Goal: Submit feedback/report problem: Leave review/rating

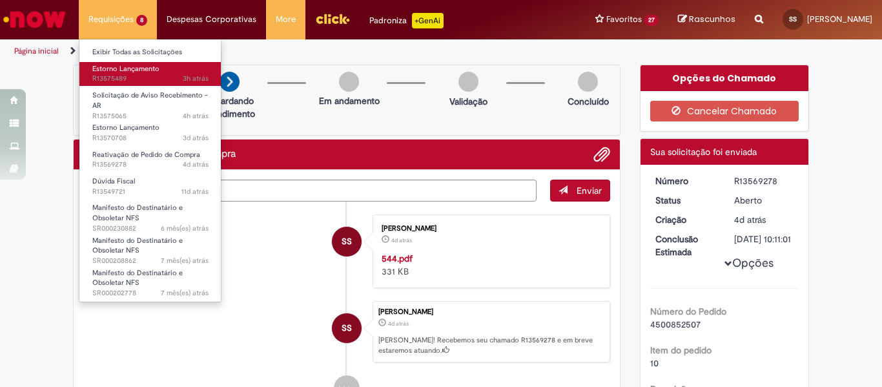
click at [132, 73] on span "Estorno Lançamento" at bounding box center [125, 69] width 67 height 10
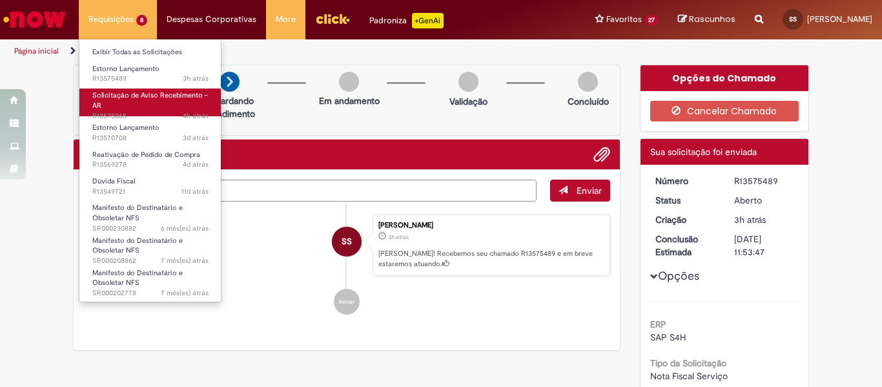
click at [145, 100] on span "Solicitação de Aviso Recebimento - AR" at bounding box center [150, 100] width 116 height 20
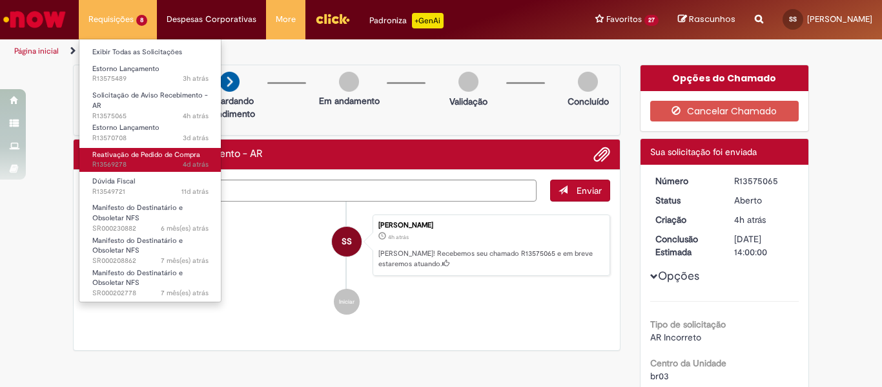
click at [150, 156] on span "Reativação de Pedido de Compra" at bounding box center [146, 155] width 108 height 10
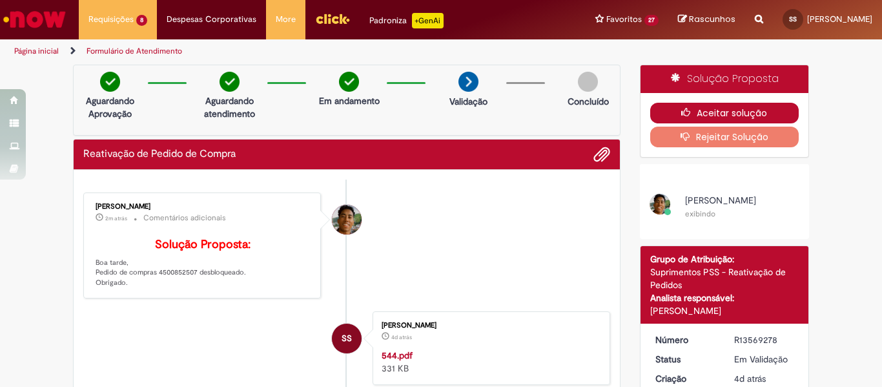
click at [693, 107] on button "Aceitar solução" at bounding box center [724, 113] width 149 height 21
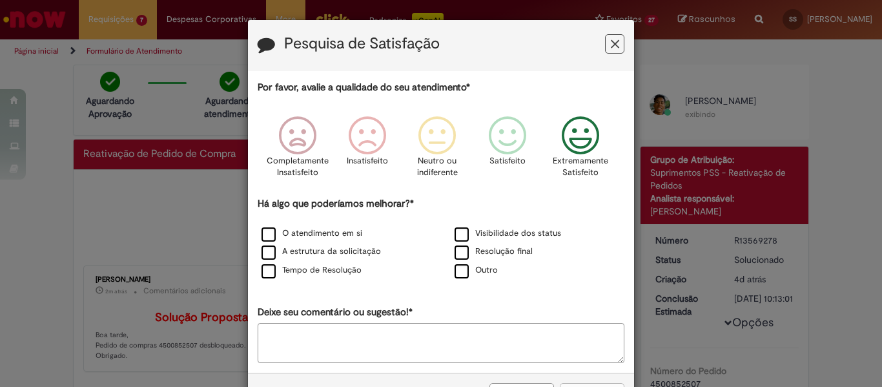
click at [564, 134] on icon "Feedback" at bounding box center [580, 135] width 48 height 39
click at [283, 233] on label "O atendimento em si" at bounding box center [311, 233] width 101 height 12
click at [296, 252] on label "A estrutura da solicitação" at bounding box center [320, 251] width 119 height 12
click at [306, 268] on label "Tempo de Resolução" at bounding box center [311, 270] width 100 height 12
click at [461, 233] on label "Visibilidade dos status" at bounding box center [507, 233] width 106 height 12
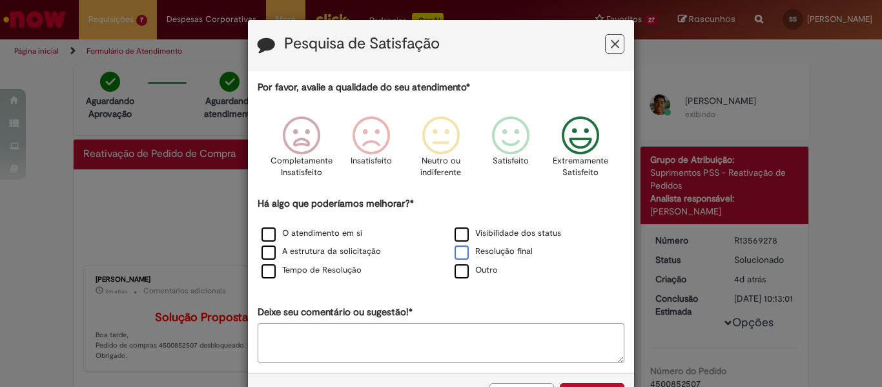
click at [474, 249] on label "Resolução final" at bounding box center [493, 251] width 78 height 12
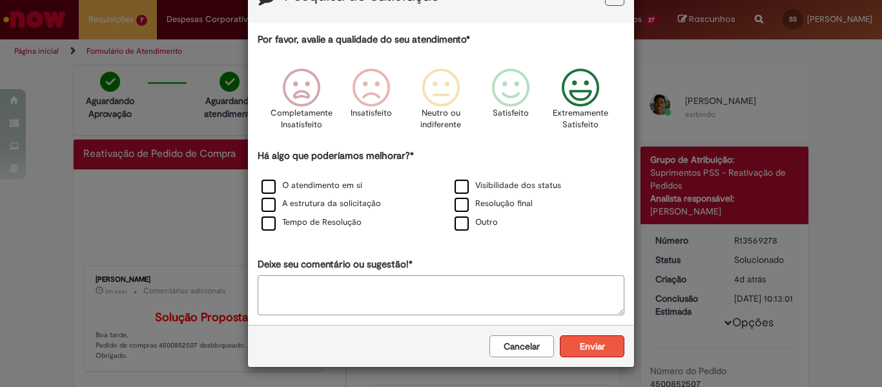
click at [574, 343] on button "Enviar" at bounding box center [592, 346] width 65 height 22
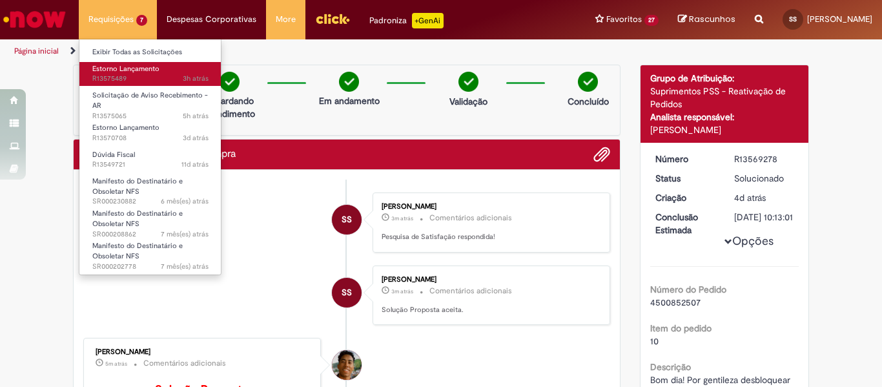
click at [129, 75] on span "3h atrás 3 horas atrás R13575489" at bounding box center [150, 79] width 116 height 10
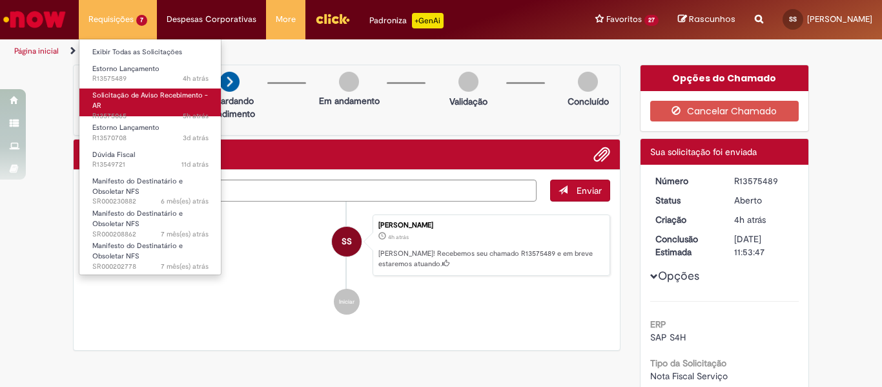
click at [132, 111] on span "5h atrás 5 horas atrás R13575065" at bounding box center [150, 116] width 116 height 10
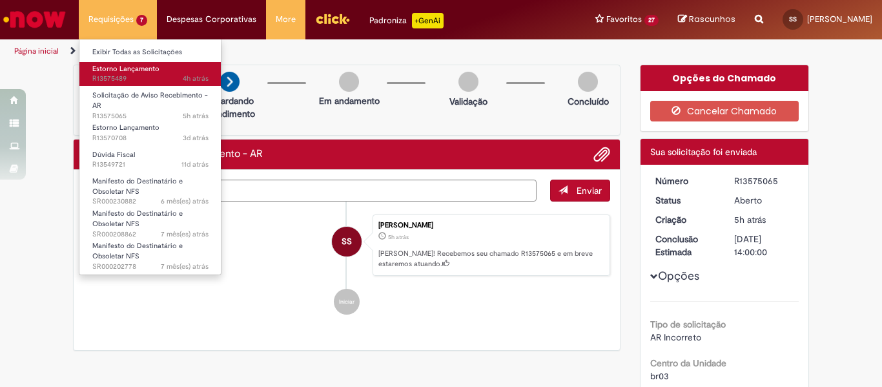
click at [141, 69] on span "Estorno Lançamento" at bounding box center [125, 69] width 67 height 10
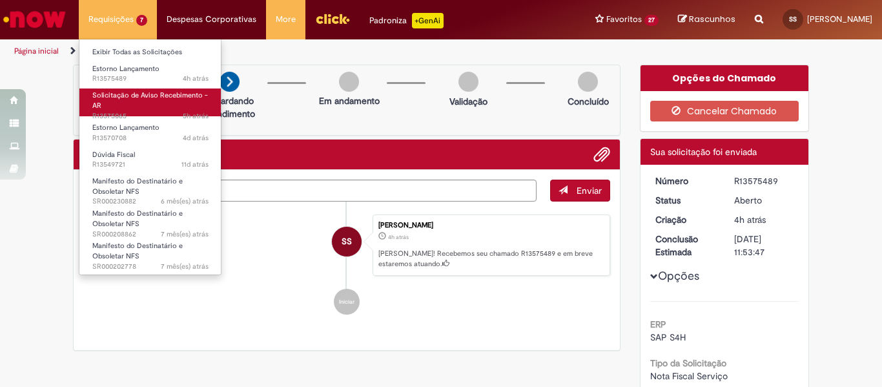
click at [145, 104] on link "Solicitação de Aviso Recebimento - AR 5h atrás 5 horas atrás R13575065" at bounding box center [150, 102] width 142 height 28
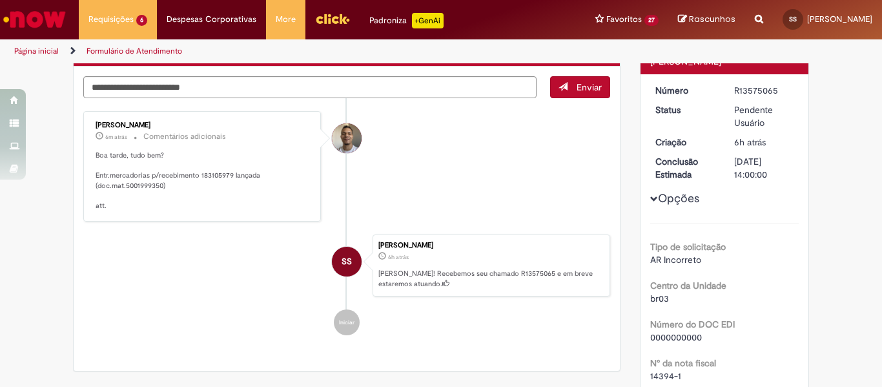
scroll to position [194, 0]
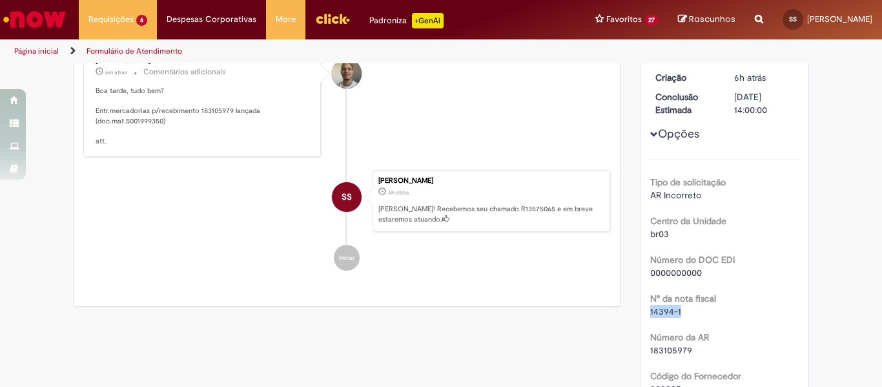
drag, startPoint x: 675, startPoint y: 310, endPoint x: 645, endPoint y: 312, distance: 29.8
click at [650, 312] on div "14394-1" at bounding box center [724, 311] width 149 height 13
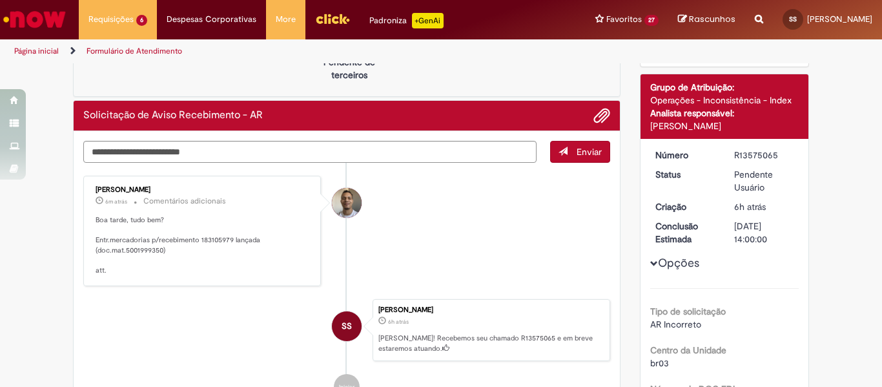
click at [150, 253] on p "Boa tarde, tudo bem? Entr.mercadorias p/recebimento 183105979 lançada (doc.mat.…" at bounding box center [203, 245] width 215 height 61
copy p "5001999350"
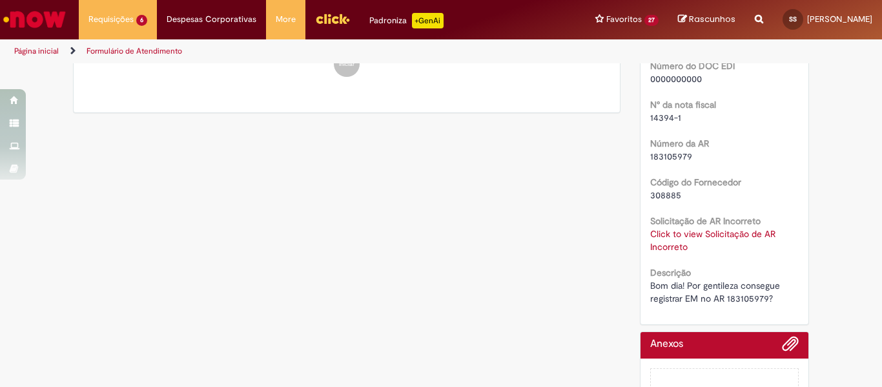
scroll to position [258, 0]
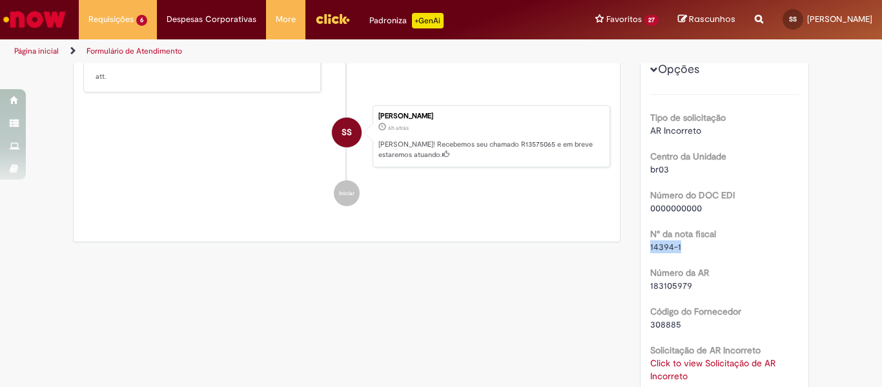
drag, startPoint x: 674, startPoint y: 249, endPoint x: 643, endPoint y: 247, distance: 30.4
click at [643, 247] on div "Número R13575065 Status Pendente Usuário Criação 6h atrás 6 horas atrás Conclus…" at bounding box center [724, 199] width 168 height 508
copy span "14394-1"
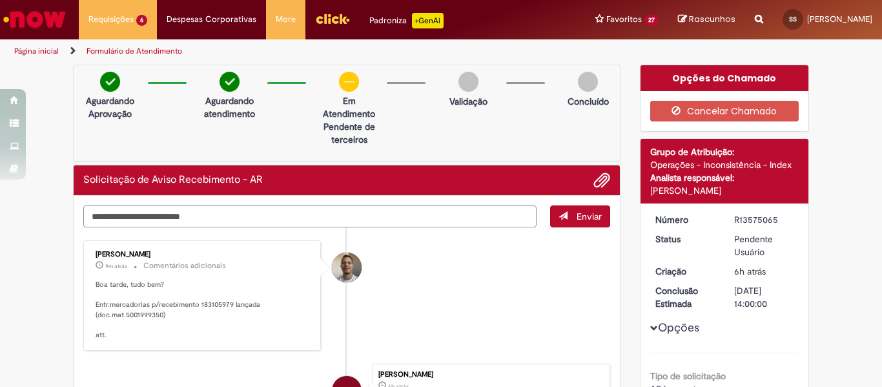
click at [232, 219] on textarea "Digite sua mensagem aqui..." at bounding box center [309, 216] width 453 height 22
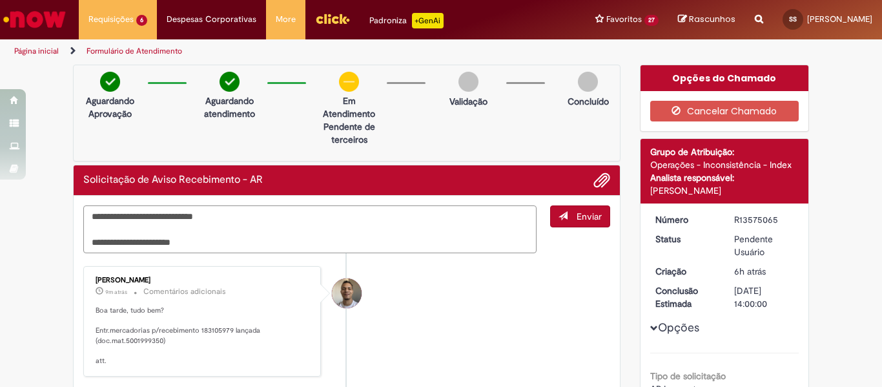
type textarea "**********"
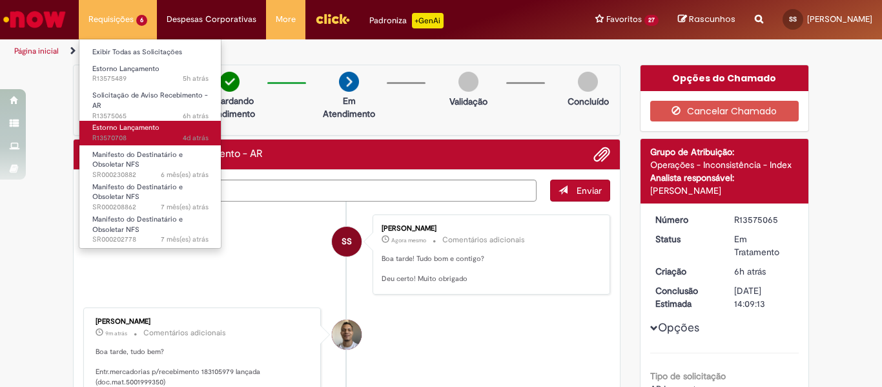
click at [154, 123] on span "Estorno Lançamento" at bounding box center [125, 128] width 67 height 10
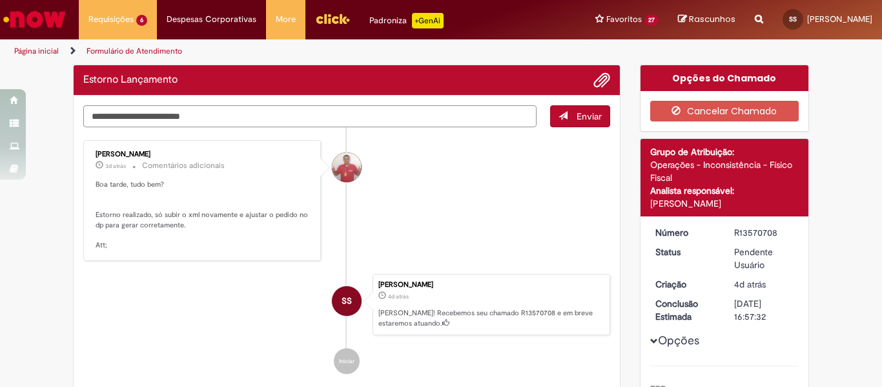
click at [274, 112] on textarea "Digite sua mensagem aqui..." at bounding box center [309, 116] width 453 height 22
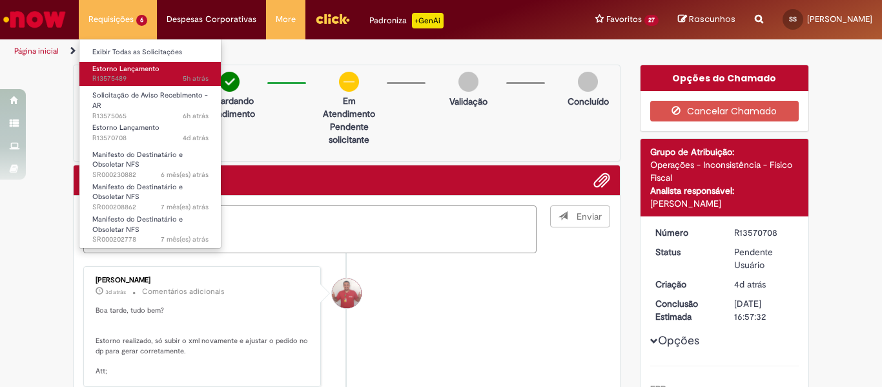
type textarea "**********"
click at [139, 79] on span "5h atrás 5 horas atrás R13575489" at bounding box center [150, 79] width 116 height 10
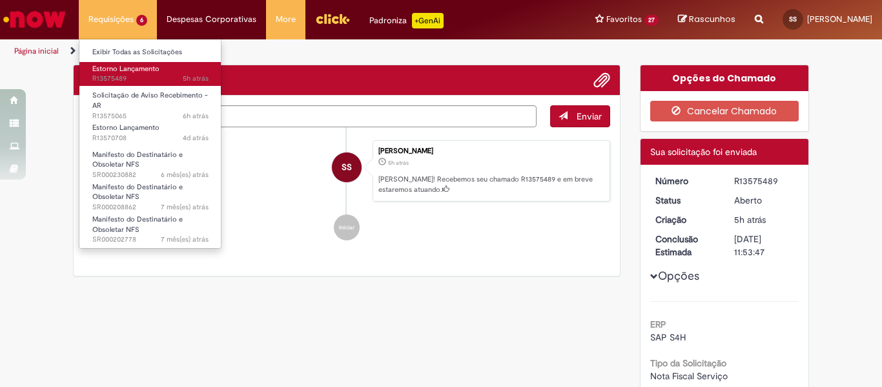
click at [123, 62] on link "Estorno Lançamento 5h atrás 5 horas atrás R13575489" at bounding box center [150, 74] width 142 height 24
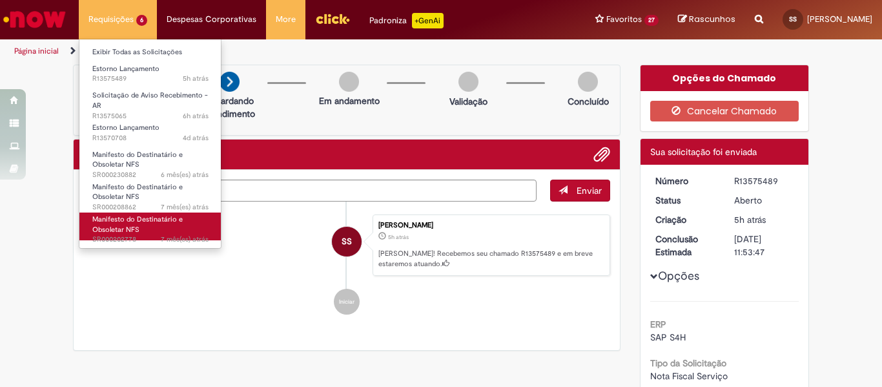
click at [187, 227] on link "Manifesto do Destinatário e Obsoletar NFS 7 mês(es) atrás 7 meses atrás SR00020…" at bounding box center [150, 226] width 142 height 28
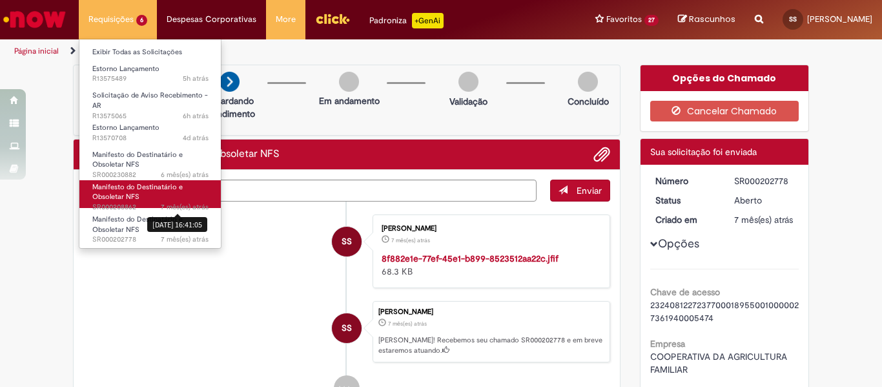
click at [193, 203] on sn-time-ago "7 mês(es) atrás 7 meses atrás [DATE] 16:41:05" at bounding box center [185, 207] width 48 height 10
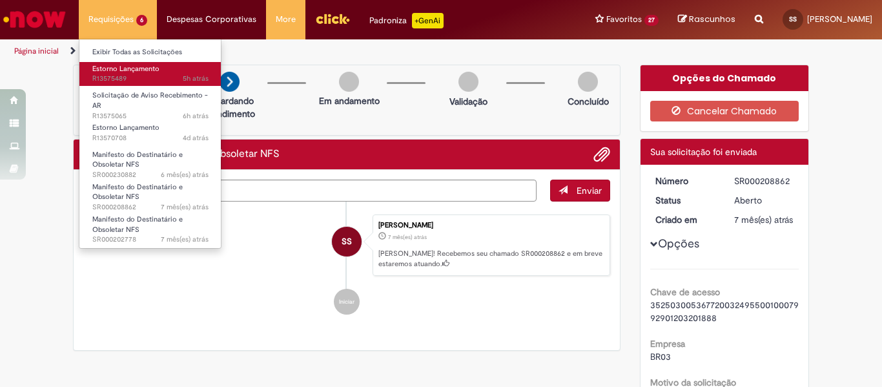
click at [125, 81] on span "5h atrás 5 horas atrás R13575489" at bounding box center [150, 79] width 116 height 10
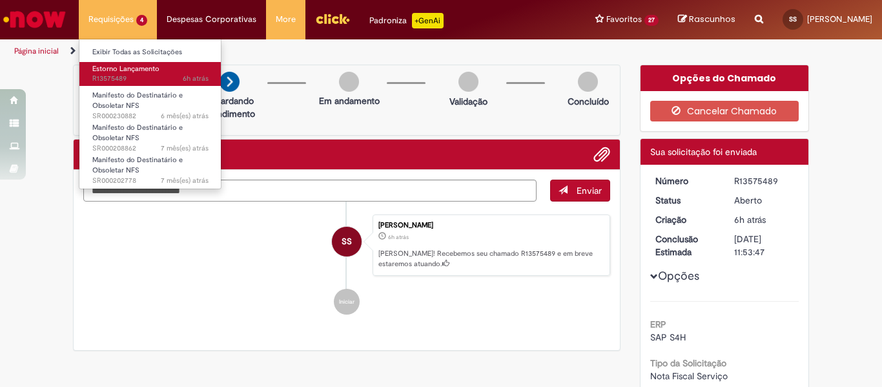
click at [104, 69] on span "Estorno Lançamento" at bounding box center [125, 69] width 67 height 10
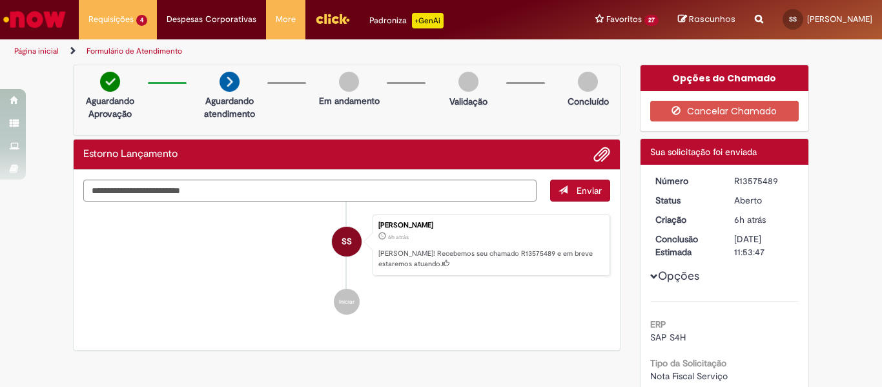
click at [322, 25] on img "Menu Cabeçalho" at bounding box center [332, 18] width 35 height 19
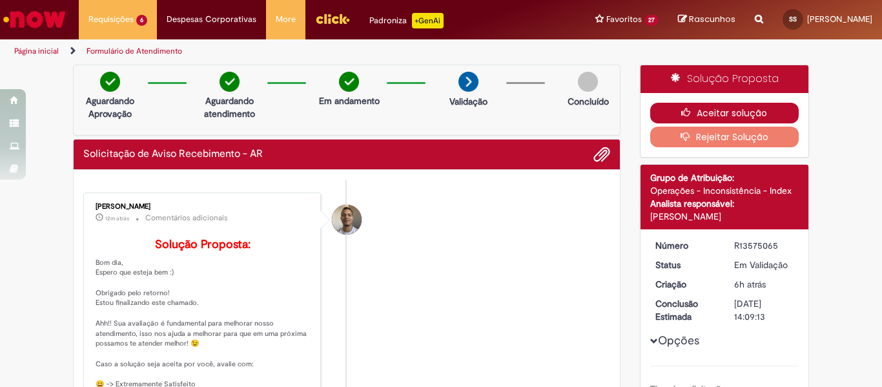
click at [746, 107] on button "Aceitar solução" at bounding box center [724, 113] width 149 height 21
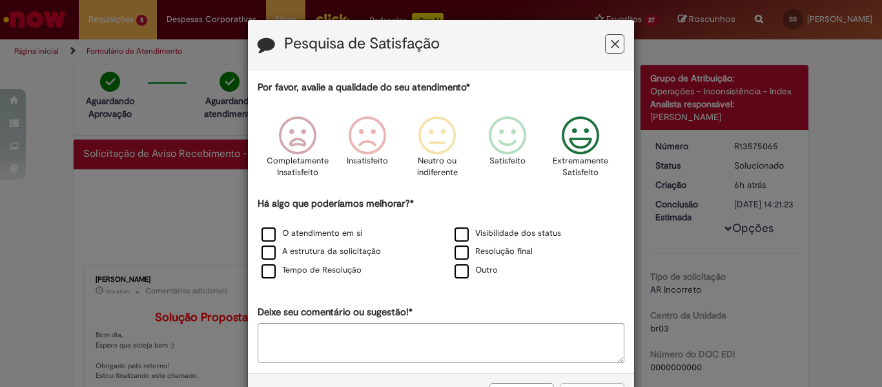
click at [565, 145] on icon "Feedback" at bounding box center [580, 135] width 48 height 39
click at [303, 230] on label "O atendimento em si" at bounding box center [311, 233] width 101 height 12
click at [301, 247] on label "A estrutura da solicitação" at bounding box center [320, 251] width 119 height 12
click at [298, 267] on label "Tempo de Resolução" at bounding box center [311, 270] width 100 height 12
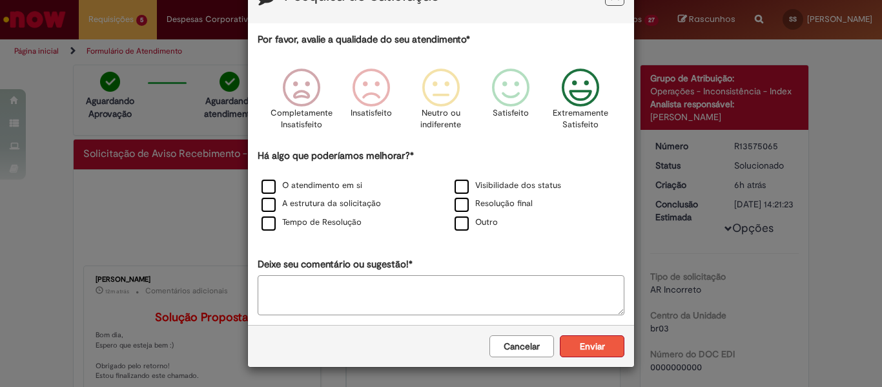
click at [581, 343] on button "Enviar" at bounding box center [592, 346] width 65 height 22
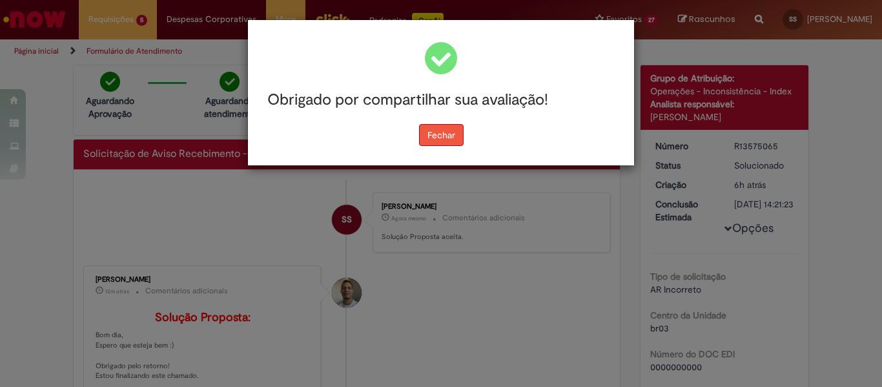
click at [430, 141] on button "Fechar" at bounding box center [441, 135] width 45 height 22
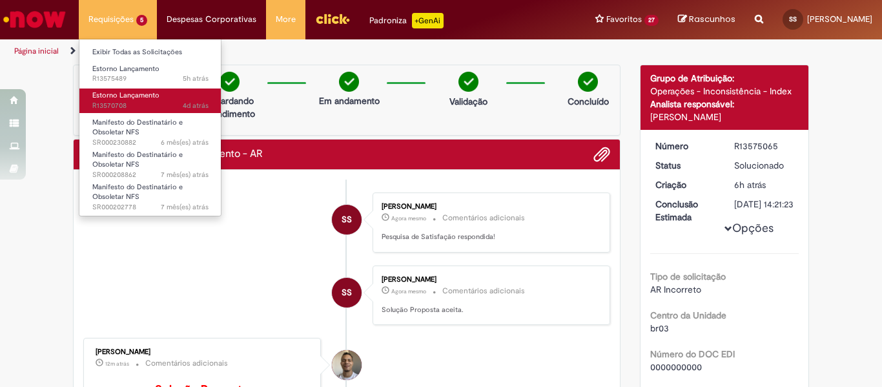
click at [121, 99] on span "Estorno Lançamento" at bounding box center [125, 95] width 67 height 10
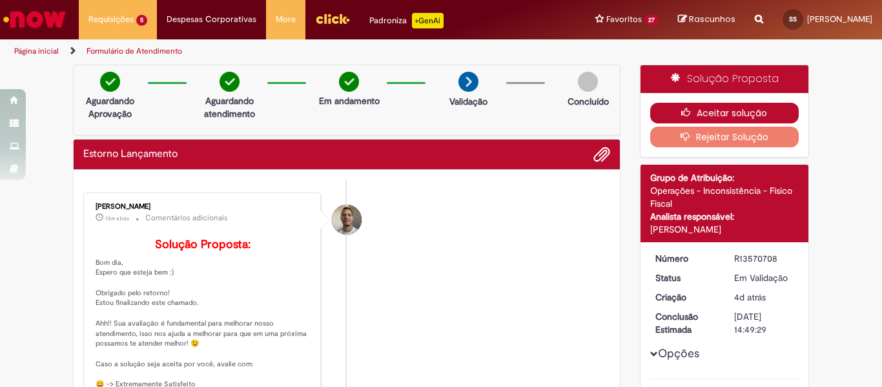
click at [658, 106] on button "Aceitar solução" at bounding box center [724, 113] width 149 height 21
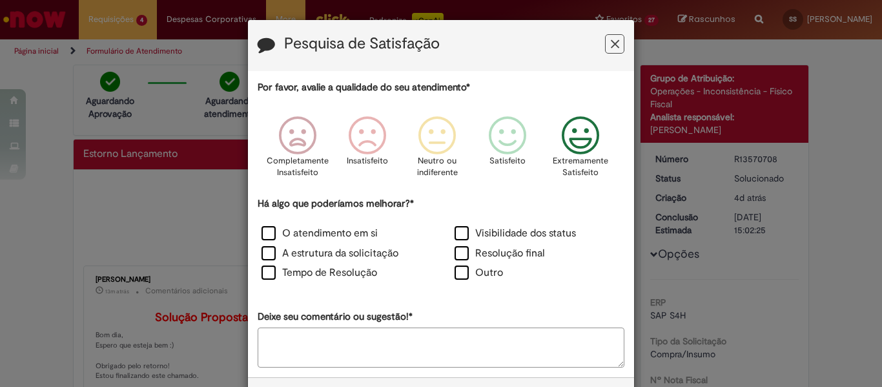
click at [588, 140] on icon "Feedback" at bounding box center [580, 135] width 48 height 39
click at [324, 237] on label "O atendimento em si" at bounding box center [319, 233] width 116 height 15
click at [334, 250] on label "A estrutura da solicitação" at bounding box center [329, 253] width 137 height 15
click at [339, 275] on label "Tempo de Resolução" at bounding box center [319, 272] width 116 height 15
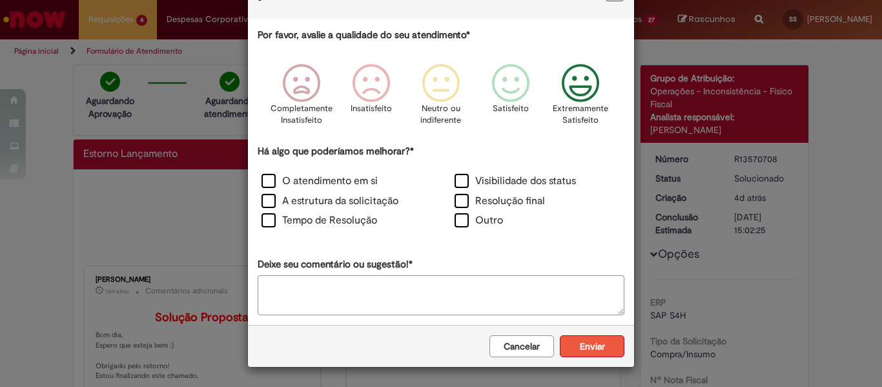
click at [605, 345] on button "Enviar" at bounding box center [592, 346] width 65 height 22
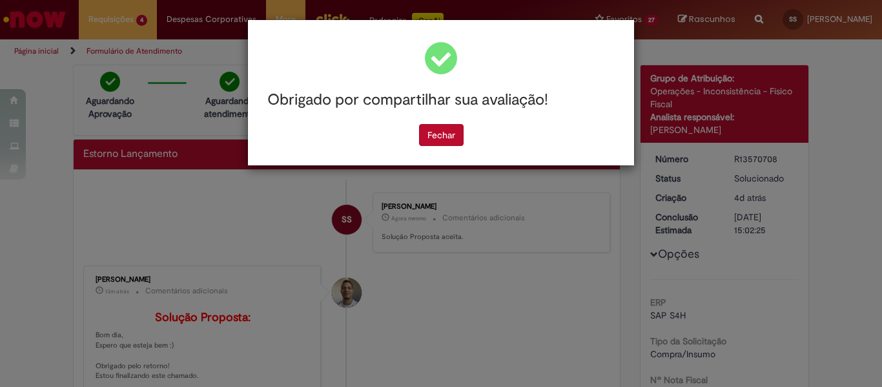
scroll to position [0, 0]
click at [436, 126] on button "Fechar" at bounding box center [441, 135] width 45 height 22
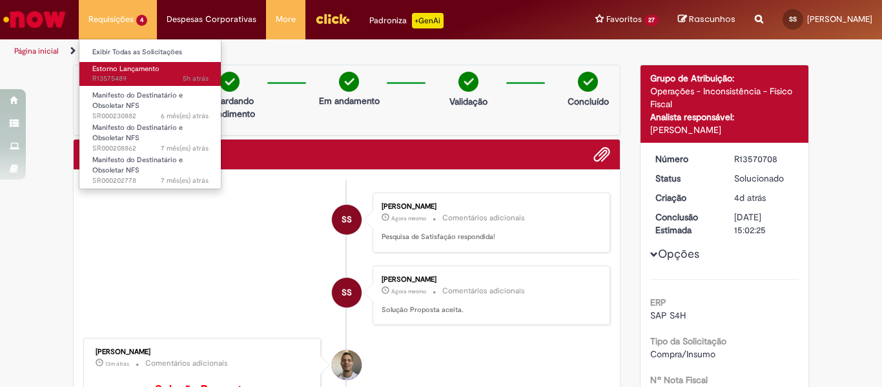
click at [141, 69] on span "Estorno Lançamento" at bounding box center [125, 69] width 67 height 10
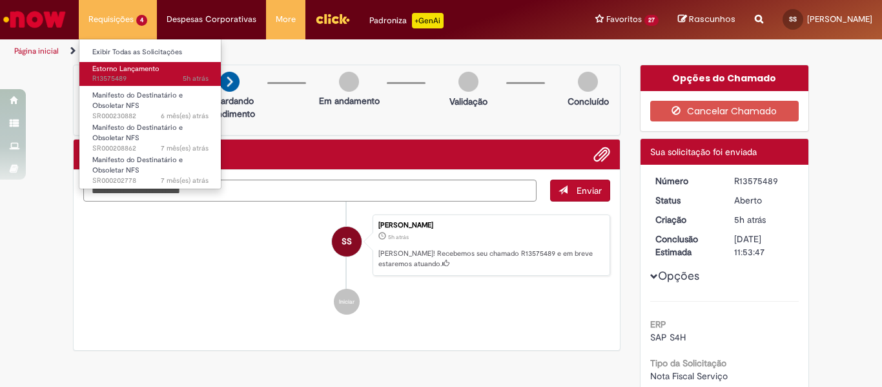
click at [139, 72] on span "Estorno Lançamento" at bounding box center [125, 69] width 67 height 10
